Goal: Book appointment/travel/reservation

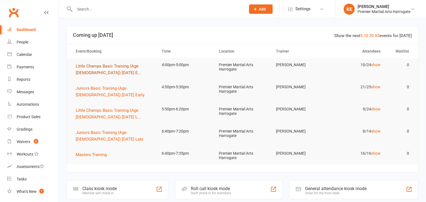
click at [96, 73] on span "Little Champs Basic Training (Age [DEMOGRAPHIC_DATA]) [DATE] E..." at bounding box center [108, 70] width 65 height 12
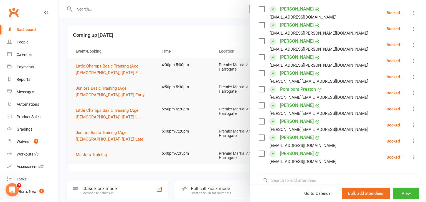
scroll to position [97, 0]
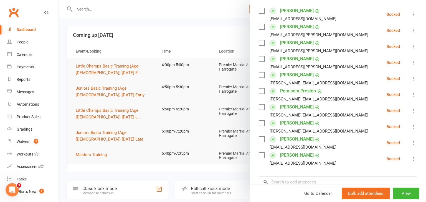
click at [122, 91] on div at bounding box center [242, 101] width 367 height 202
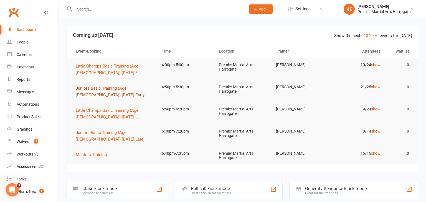
click at [111, 91] on button "Juniors Basic Training (Age [DEMOGRAPHIC_DATA]) [DATE] Early" at bounding box center [114, 91] width 76 height 13
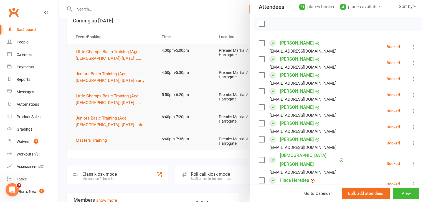
scroll to position [16, 0]
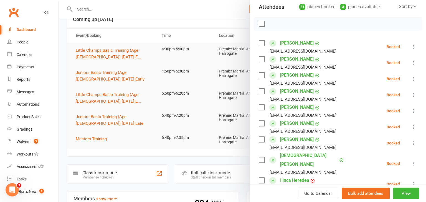
click at [345, 81] on li "[PERSON_NAME] [EMAIL_ADDRESS][DOMAIN_NAME] Booked More info Remove Check in Mar…" at bounding box center [338, 79] width 158 height 16
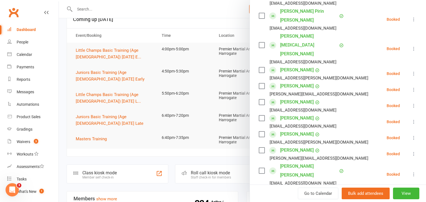
scroll to position [275, 0]
click at [140, 149] on div at bounding box center [242, 101] width 367 height 202
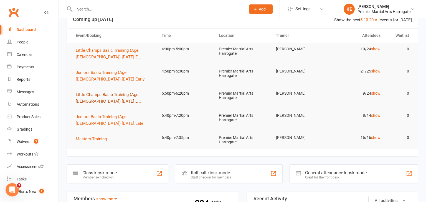
click at [90, 95] on span "Little Champs Basic Training (Age [DEMOGRAPHIC_DATA]) [DATE] L..." at bounding box center [108, 98] width 65 height 12
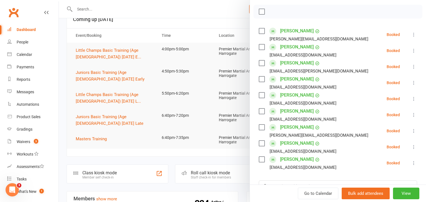
scroll to position [74, 0]
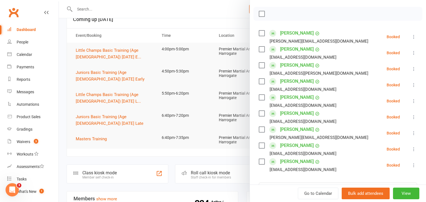
click at [66, 126] on div at bounding box center [242, 101] width 367 height 202
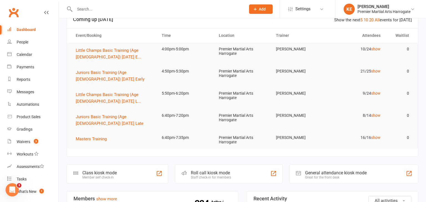
scroll to position [0, 0]
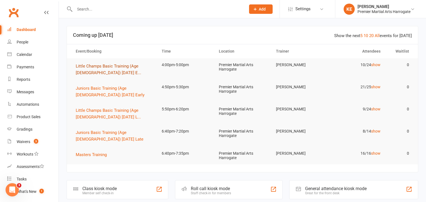
click at [96, 65] on span "Little Champs Basic Training (Age [DEMOGRAPHIC_DATA]) [DATE] E..." at bounding box center [108, 70] width 65 height 12
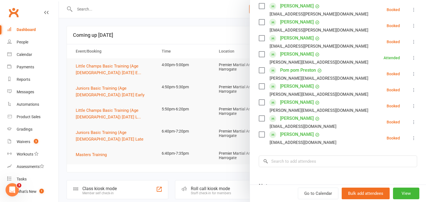
scroll to position [120, 0]
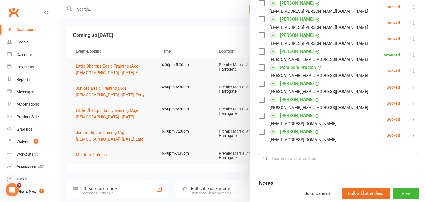
click at [315, 158] on input "search" at bounding box center [338, 159] width 158 height 12
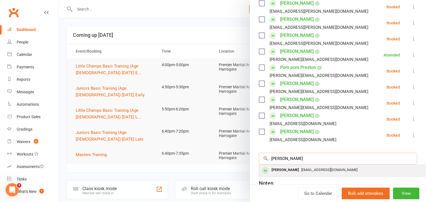
type input "[PERSON_NAME]"
click at [284, 171] on div "[PERSON_NAME]" at bounding box center [285, 170] width 32 height 8
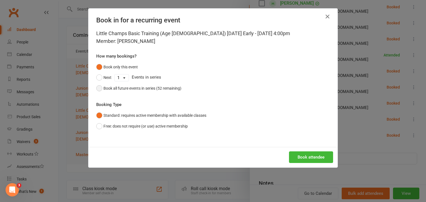
click at [100, 88] on button "Book all future events in series (52 remaining)" at bounding box center [138, 88] width 85 height 11
click at [304, 159] on button "Book attendee" at bounding box center [311, 158] width 44 height 12
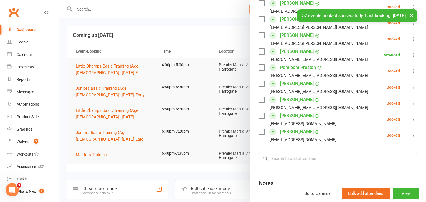
scroll to position [136, 0]
